Goal: Task Accomplishment & Management: Manage account settings

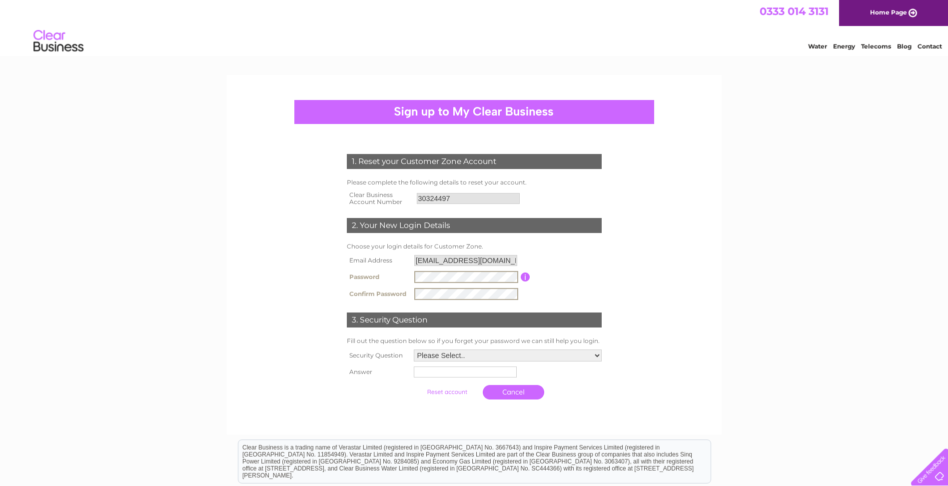
click at [505, 355] on select "Please Select.. In what town or city was your first job? In what town or city d…" at bounding box center [508, 355] width 188 height 12
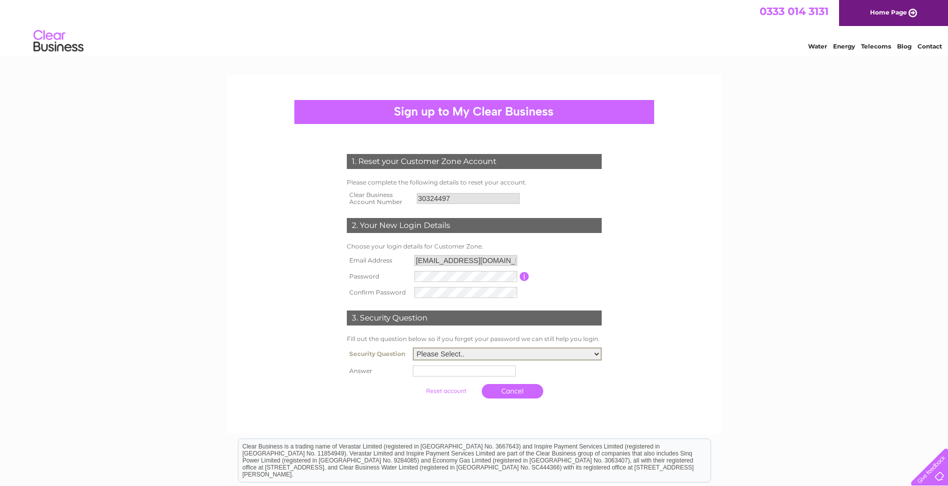
select select "4"
click at [413, 348] on select "Please Select.. In what town or city was your first job? In what town or city d…" at bounding box center [507, 353] width 189 height 13
drag, startPoint x: 460, startPoint y: 373, endPoint x: 454, endPoint y: 368, distance: 7.8
click at [460, 373] on input "text" at bounding box center [466, 370] width 104 height 12
type input "The Avenue"
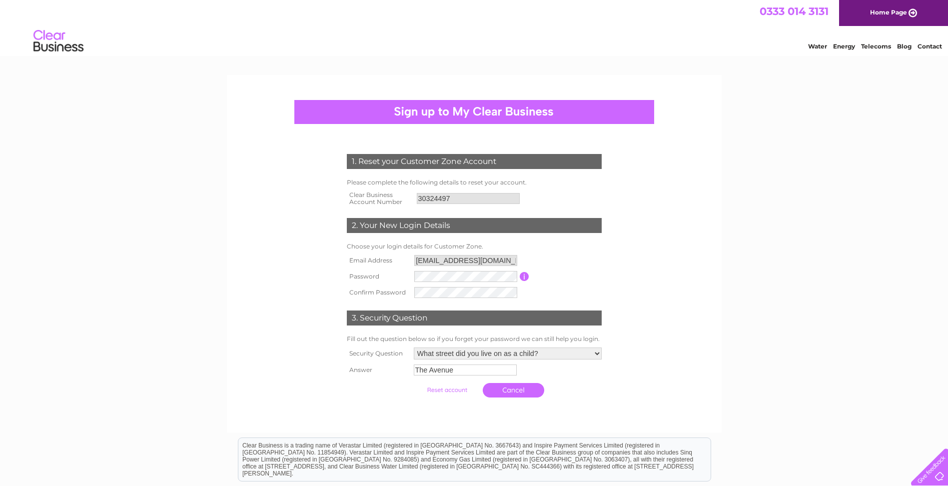
click at [526, 390] on link "Cancel" at bounding box center [513, 390] width 61 height 14
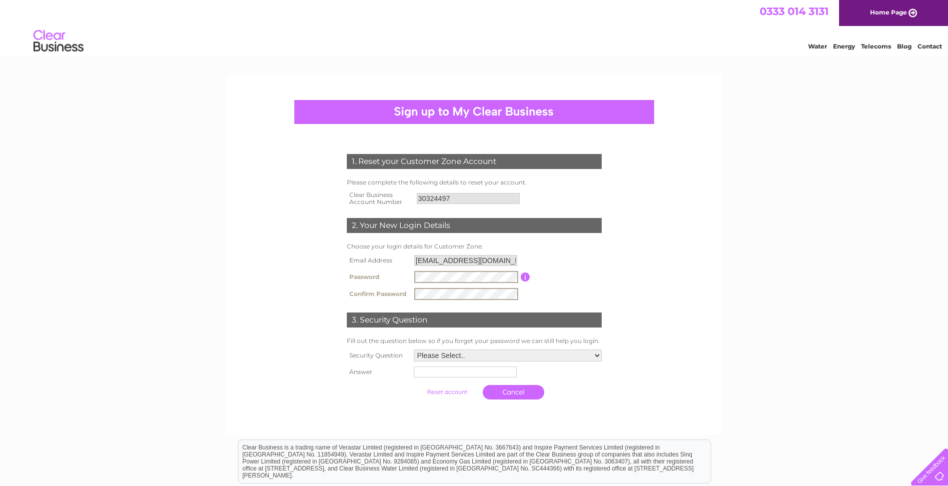
click at [455, 351] on select "Please Select.. In what town or city was your first job? In what town or city d…" at bounding box center [508, 355] width 188 height 12
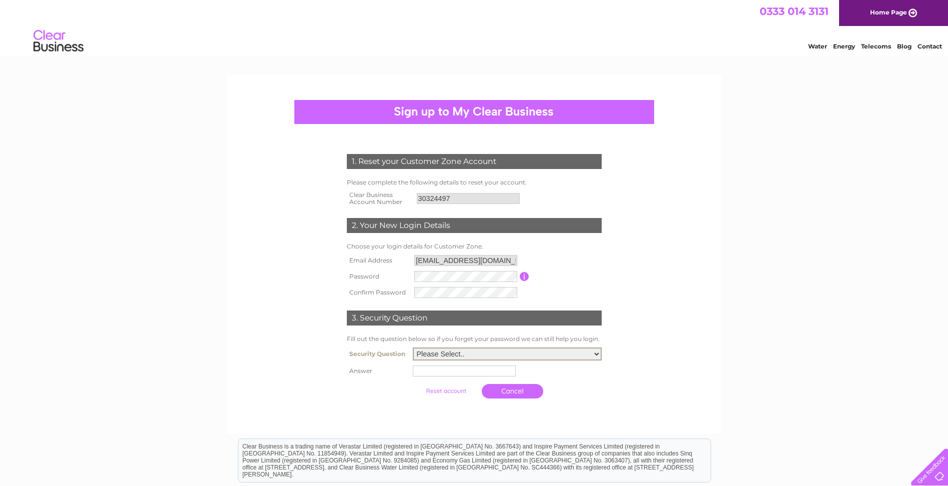
select select "4"
click at [413, 348] on select "Please Select.. In what town or city was your first job? In what town or city d…" at bounding box center [507, 353] width 189 height 13
click at [424, 370] on input "text" at bounding box center [464, 370] width 103 height 11
type input "The Avenue"
click at [454, 394] on input "submit" at bounding box center [446, 391] width 61 height 14
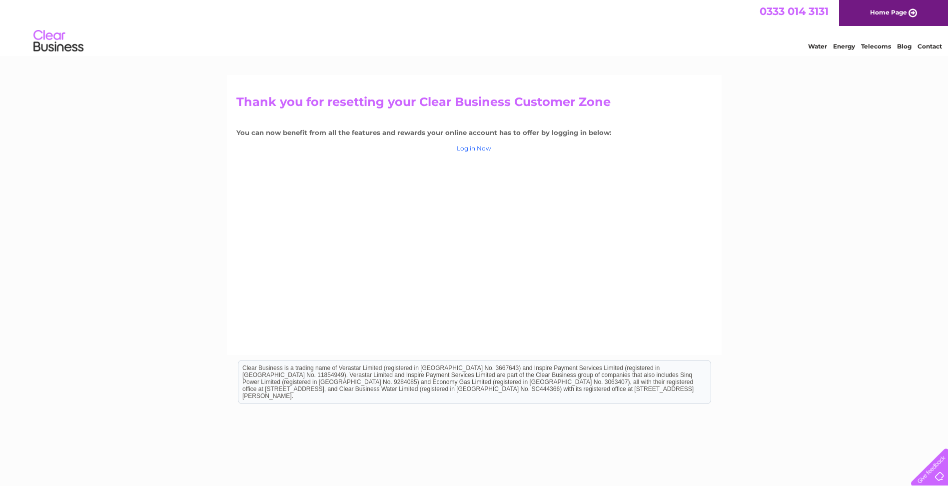
click at [481, 147] on link "Log in Now" at bounding box center [474, 147] width 34 height 7
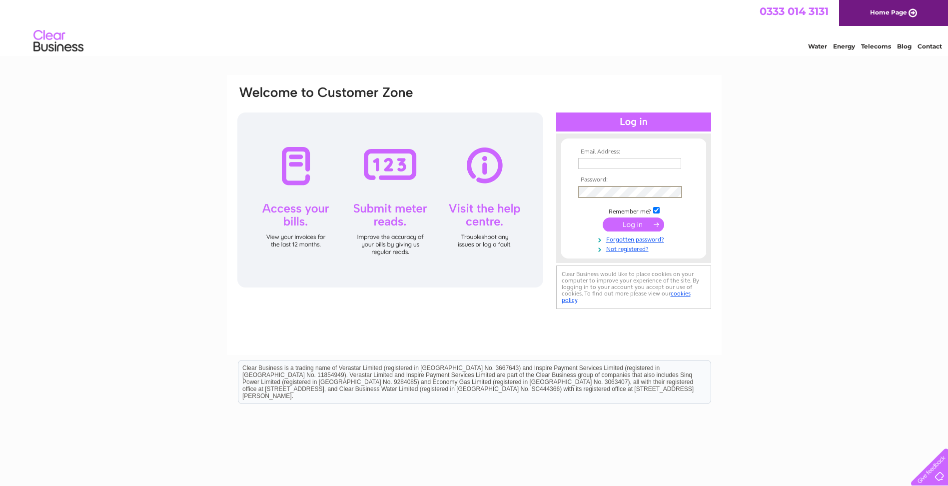
click at [637, 166] on input "text" at bounding box center [629, 163] width 103 height 11
type input "[EMAIL_ADDRESS][DOMAIN_NAME]"
click at [630, 222] on input "submit" at bounding box center [633, 223] width 61 height 14
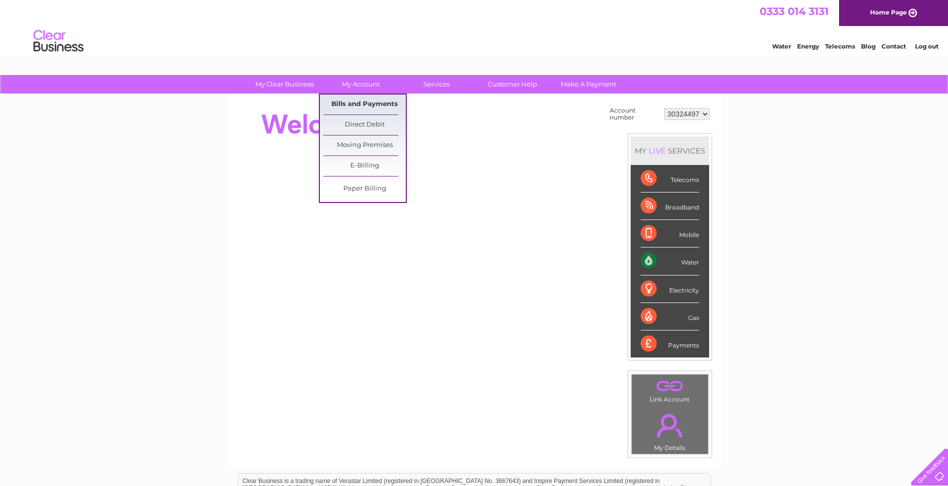
click at [360, 100] on link "Bills and Payments" at bounding box center [364, 104] width 82 height 20
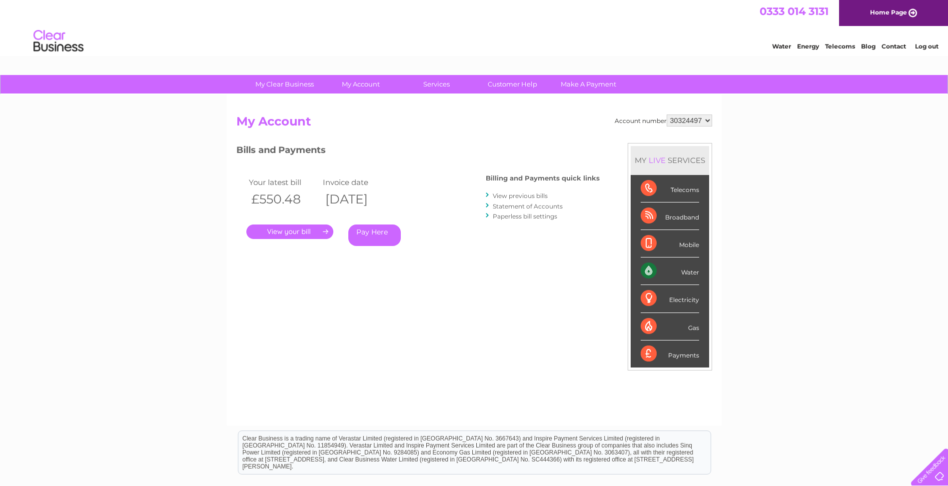
click at [293, 237] on link "." at bounding box center [289, 231] width 87 height 14
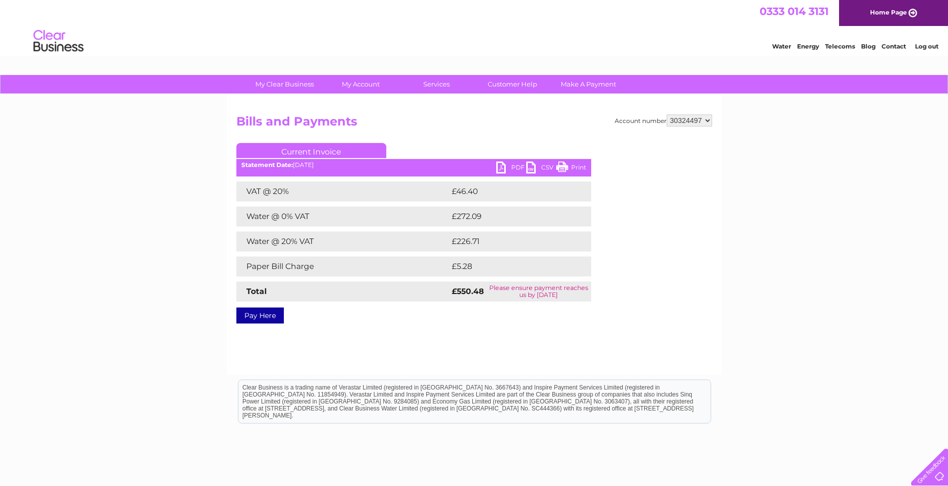
click at [503, 167] on link "PDF" at bounding box center [511, 168] width 30 height 14
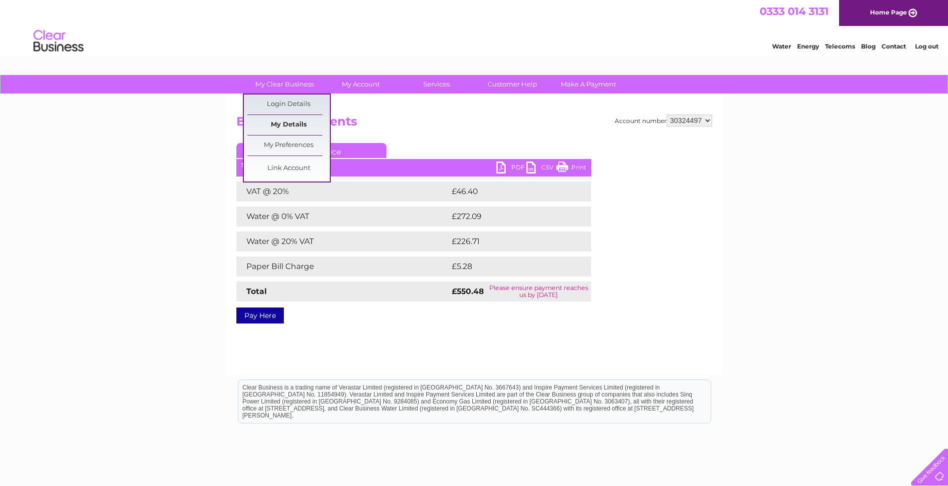
click at [274, 123] on link "My Details" at bounding box center [288, 125] width 82 height 20
